Goal: Find specific page/section: Find specific page/section

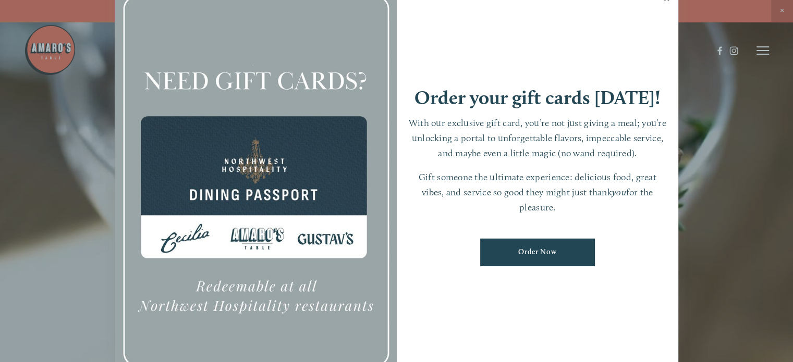
click at [663, 0] on link "Close" at bounding box center [666, -1] width 20 height 29
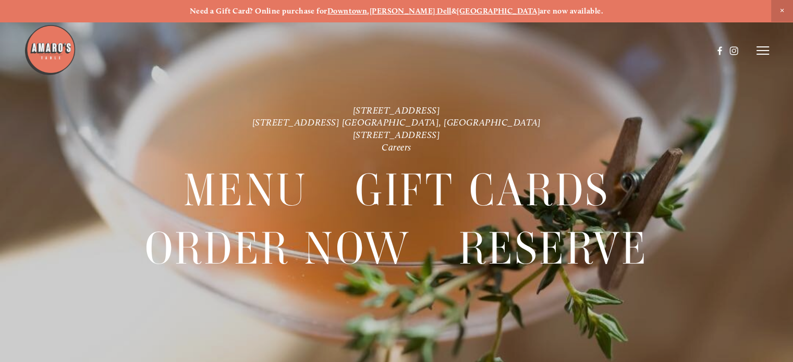
click at [763, 54] on line at bounding box center [762, 54] width 13 height 0
click at [575, 53] on span "Menu" at bounding box center [574, 50] width 19 height 9
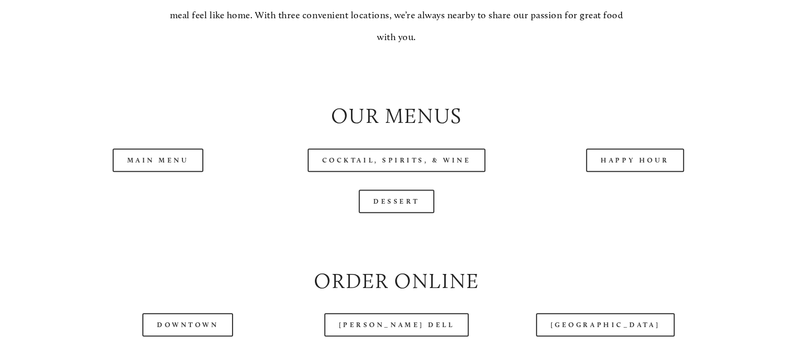
scroll to position [1036, 0]
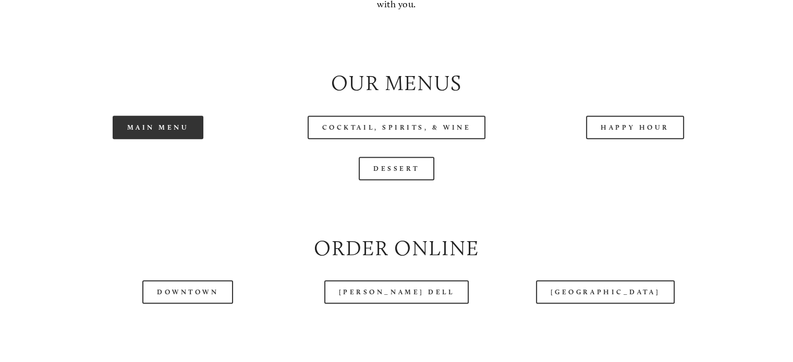
click at [165, 139] on link "Main Menu" at bounding box center [158, 127] width 91 height 23
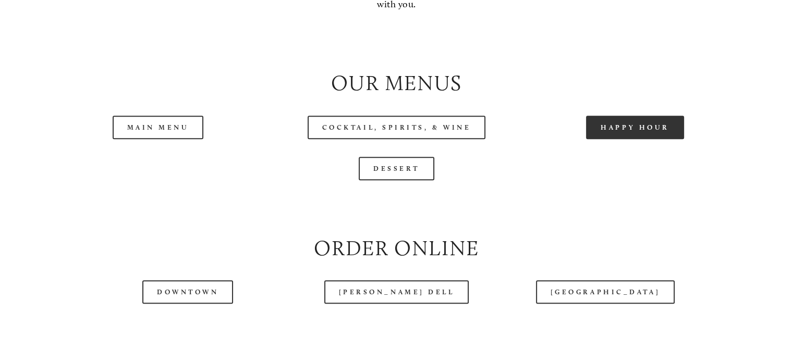
click at [630, 139] on link "Happy Hour" at bounding box center [635, 127] width 98 height 23
